Goal: Book appointment/travel/reservation

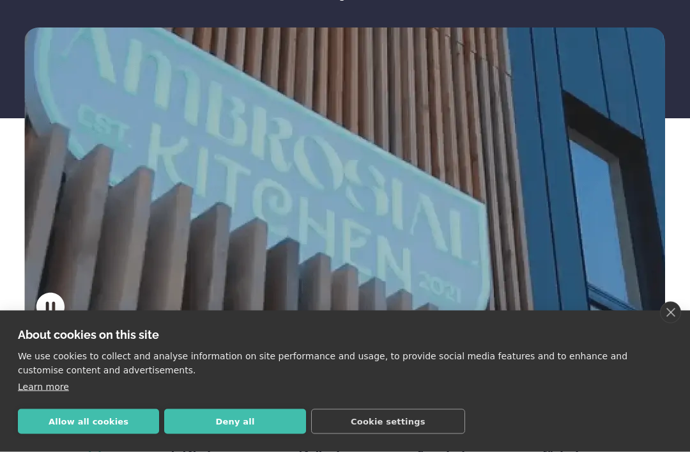
scroll to position [206, 0]
click at [86, 434] on button "Allow all cookies" at bounding box center [88, 421] width 141 height 25
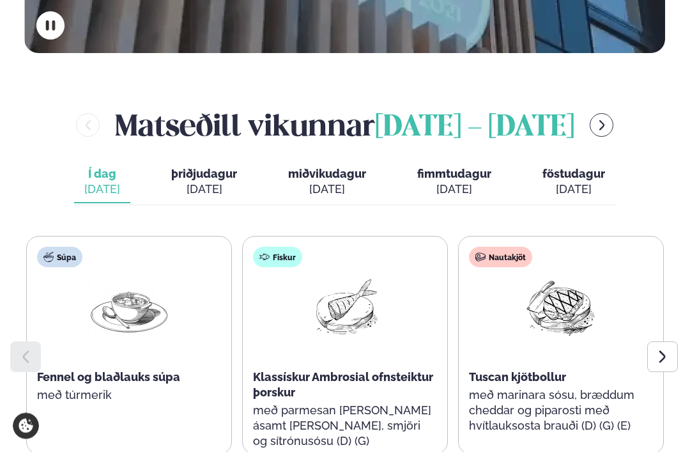
scroll to position [487, 0]
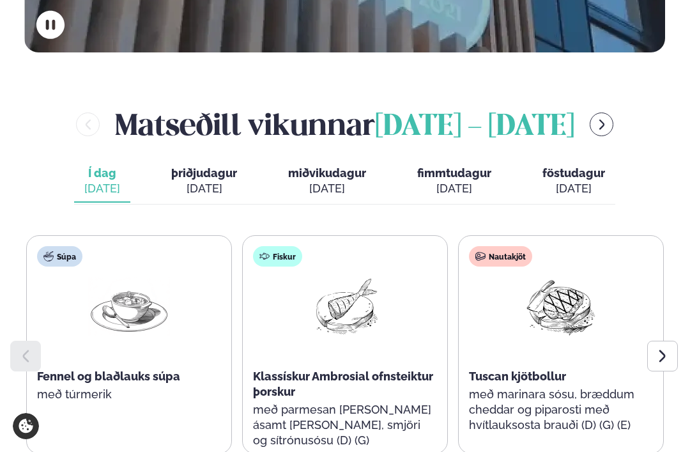
click at [229, 181] on div "[DATE]" at bounding box center [204, 188] width 66 height 15
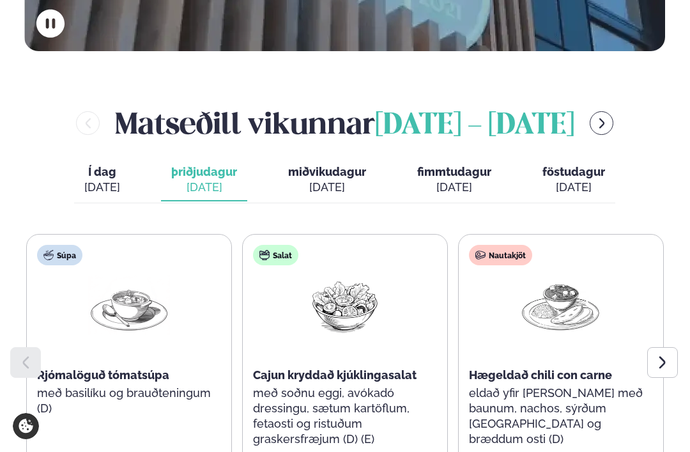
scroll to position [488, 0]
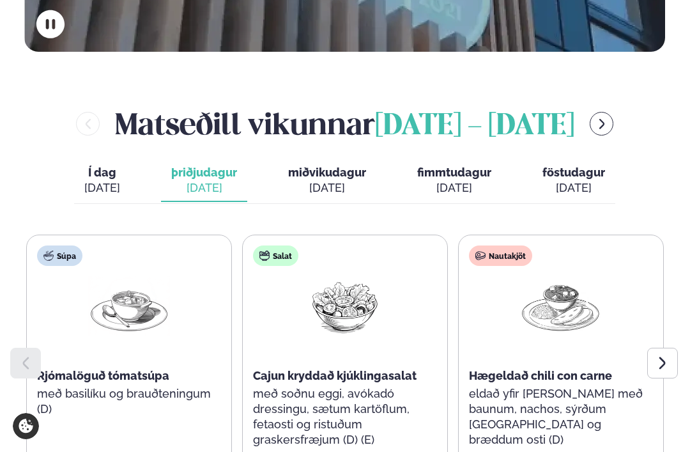
click at [604, 119] on icon "menu-btn-right" at bounding box center [601, 124] width 5 height 10
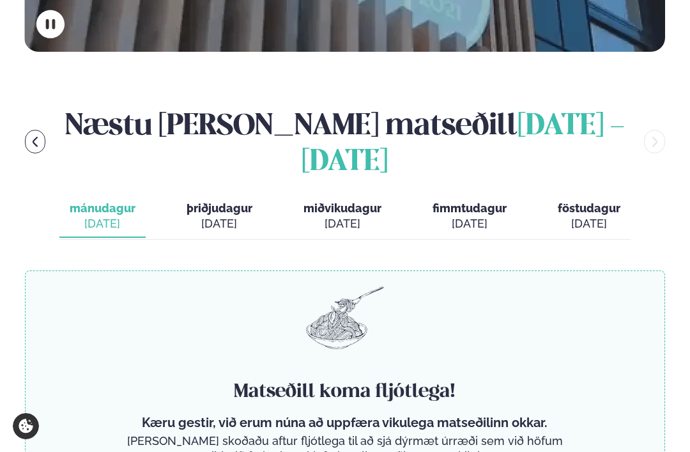
click at [34, 130] on button "menu-btn-left" at bounding box center [35, 142] width 21 height 24
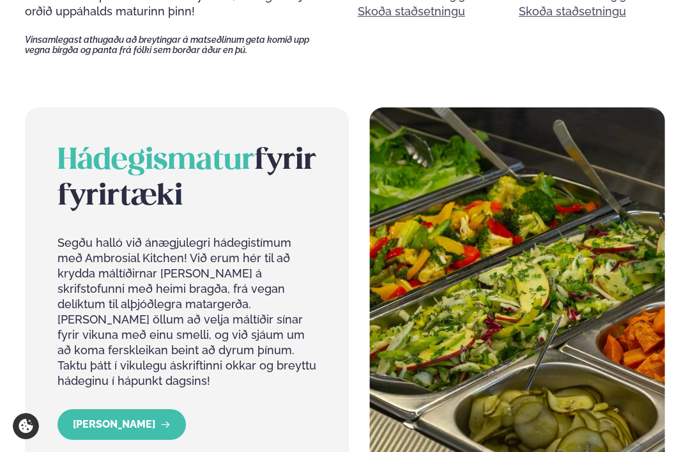
scroll to position [1114, 0]
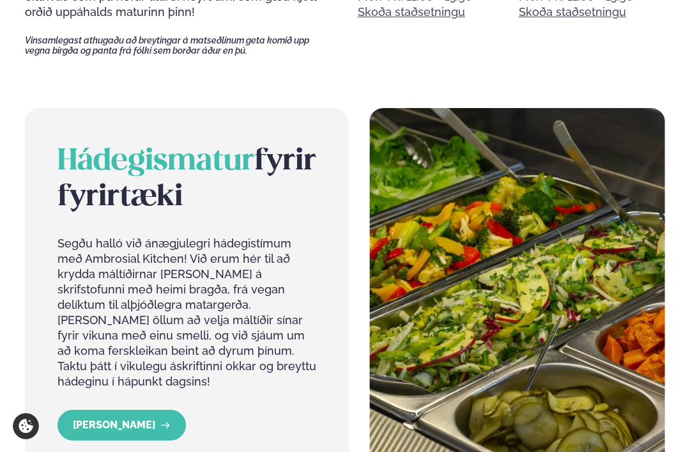
click at [96, 410] on link "[PERSON_NAME]" at bounding box center [121, 425] width 128 height 31
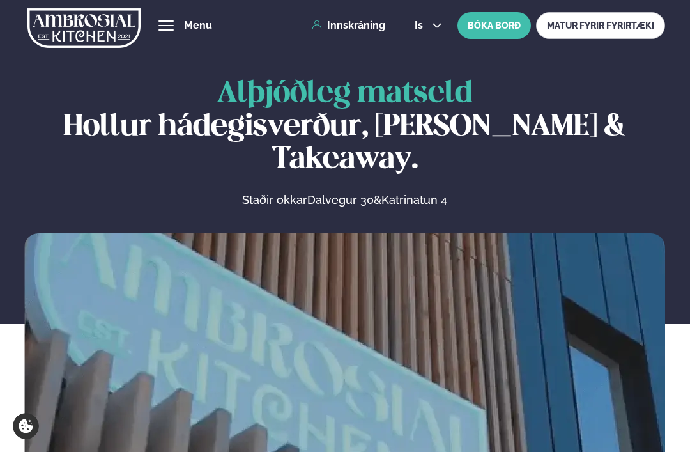
click at [491, 28] on button "BÓKA BORÐ" at bounding box center [493, 25] width 73 height 27
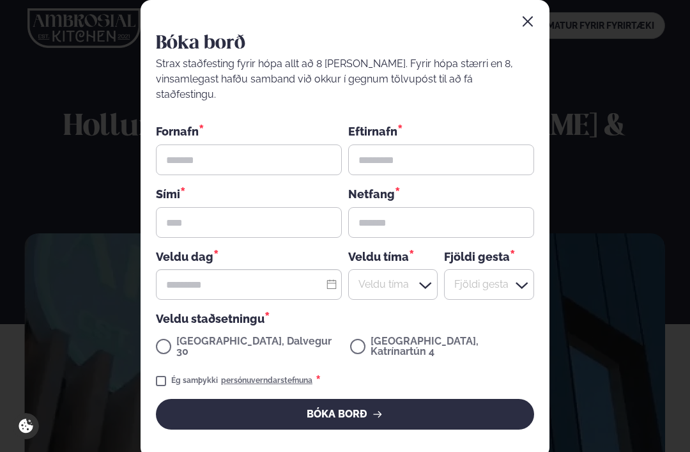
click at [530, 27] on icon "button" at bounding box center [528, 22] width 10 height 10
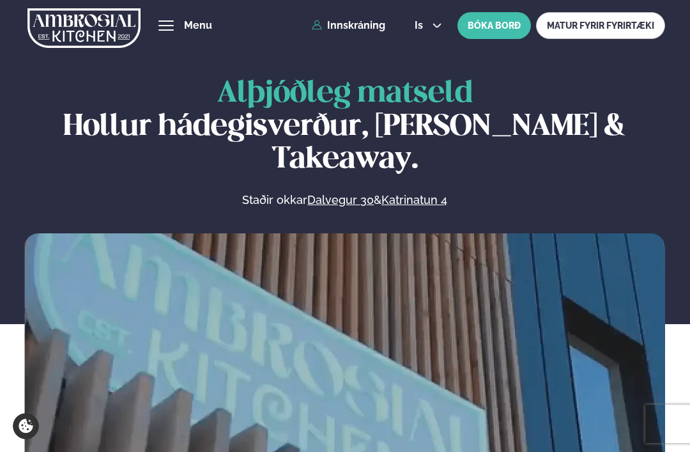
click at [501, 27] on button "BÓKA BORÐ" at bounding box center [493, 25] width 73 height 27
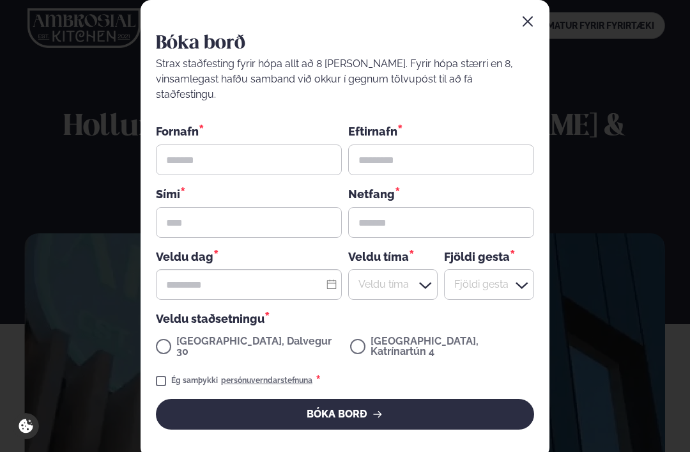
click at [528, 28] on icon "button" at bounding box center [527, 21] width 13 height 13
